Goal: Task Accomplishment & Management: Manage account settings

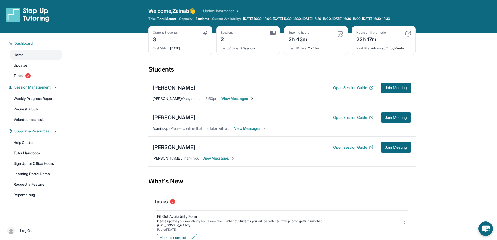
click at [249, 131] on span "View Messages" at bounding box center [250, 128] width 33 height 5
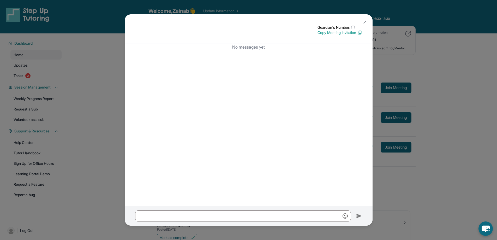
click at [363, 21] on img at bounding box center [364, 22] width 4 height 4
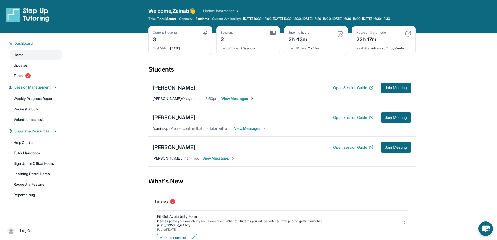
click at [220, 161] on span "View Messages" at bounding box center [218, 157] width 33 height 5
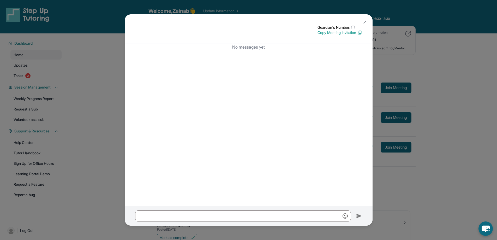
click at [363, 22] on img at bounding box center [364, 22] width 4 height 4
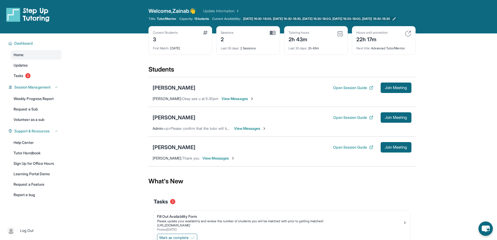
click at [396, 20] on icon at bounding box center [394, 19] width 4 height 4
click at [199, 18] on span "1 Students" at bounding box center [201, 19] width 15 height 4
click at [390, 19] on span "[DATE] 16:30-18:00, [DATE] 16:30-18:30, [DATE] 16:30-18:00, [DATE] 16:30-18:00,…" at bounding box center [316, 19] width 147 height 4
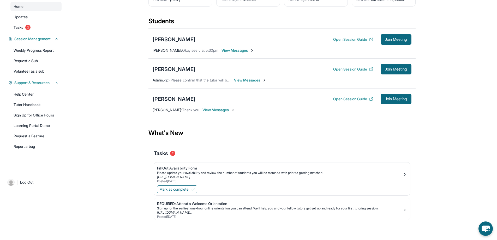
scroll to position [52, 0]
click at [186, 191] on span "Mark as complete" at bounding box center [173, 188] width 29 height 5
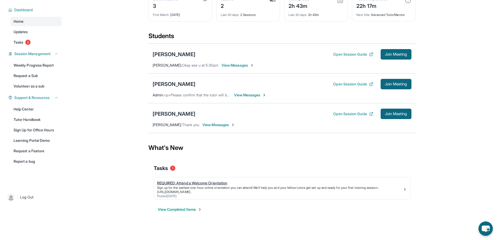
scroll to position [38, 0]
click at [345, 83] on button "Open Session Guide" at bounding box center [353, 83] width 40 height 5
click at [349, 51] on div "Open Session Guide Join Meeting" at bounding box center [372, 54] width 78 height 10
click at [347, 56] on button "Open Session Guide" at bounding box center [353, 54] width 40 height 5
click at [350, 114] on button "Open Session Guide" at bounding box center [353, 113] width 40 height 5
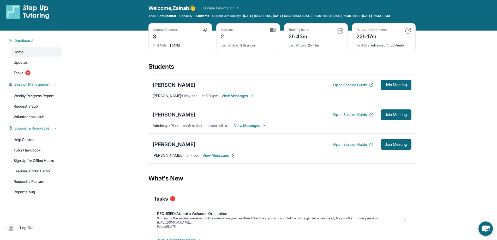
scroll to position [0, 0]
